Goal: Task Accomplishment & Management: Manage account settings

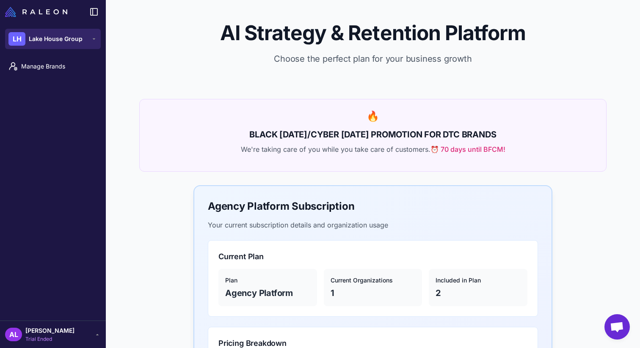
click at [81, 39] on span "Lake House Group" at bounding box center [56, 38] width 54 height 9
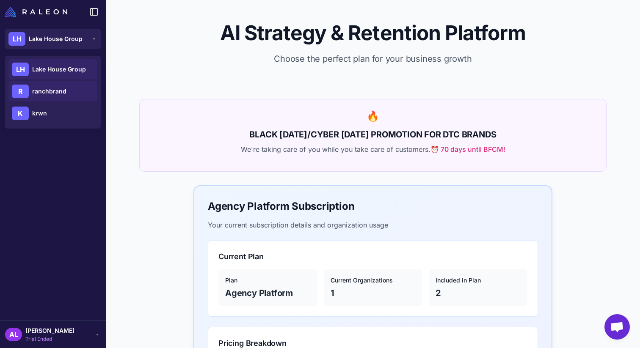
click at [52, 88] on span "ranchbrand" at bounding box center [49, 91] width 34 height 9
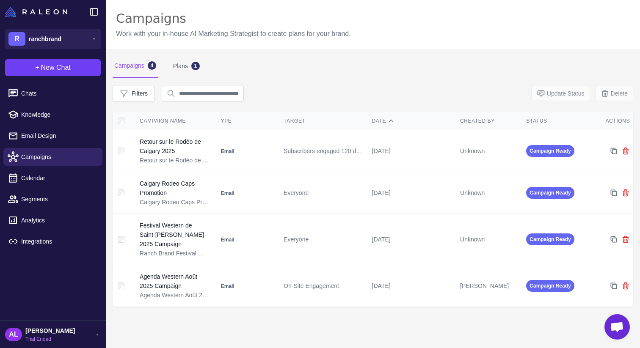
click at [47, 327] on span "[PERSON_NAME]" at bounding box center [50, 330] width 50 height 9
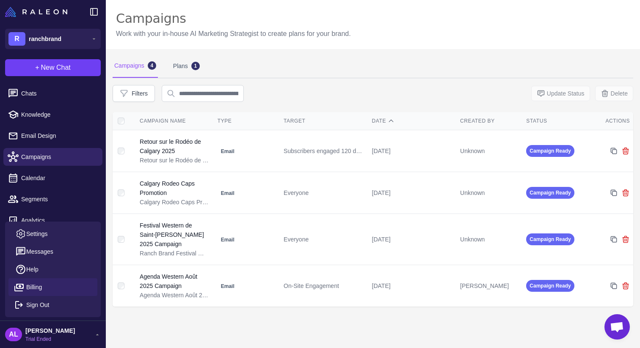
click at [40, 285] on span "Billing" at bounding box center [34, 287] width 16 height 9
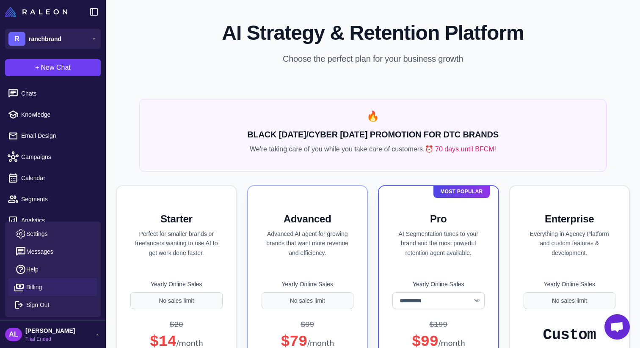
select select "*******"
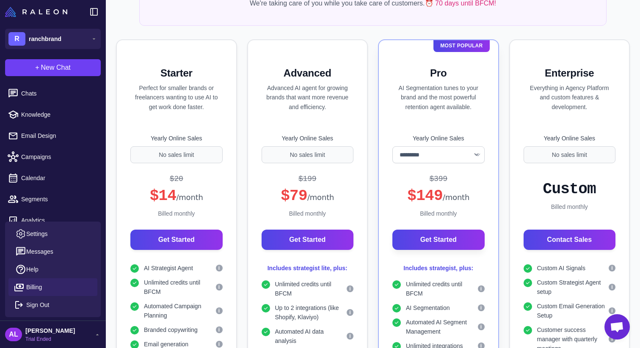
scroll to position [145, 0]
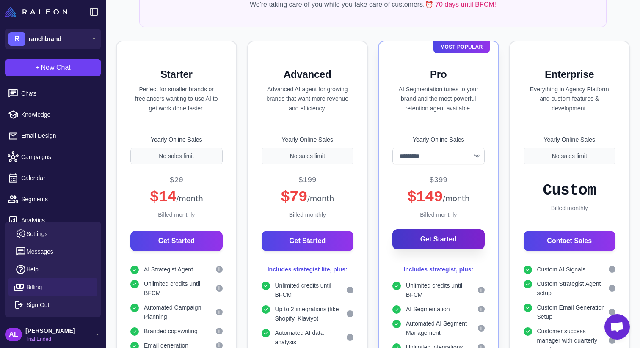
click at [437, 243] on button "Get Started" at bounding box center [438, 239] width 92 height 20
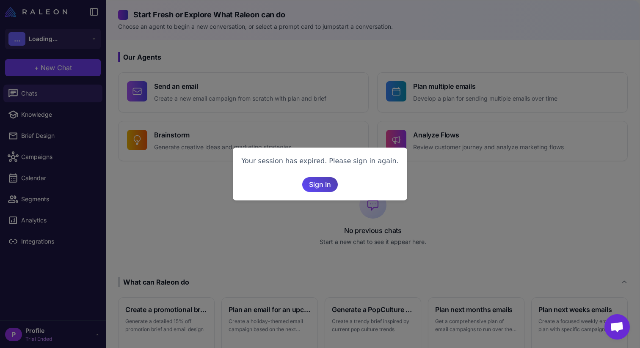
click at [303, 240] on div "Your session has expired. Please sign in again. Sign In" at bounding box center [320, 174] width 640 height 348
